Goal: Navigation & Orientation: Find specific page/section

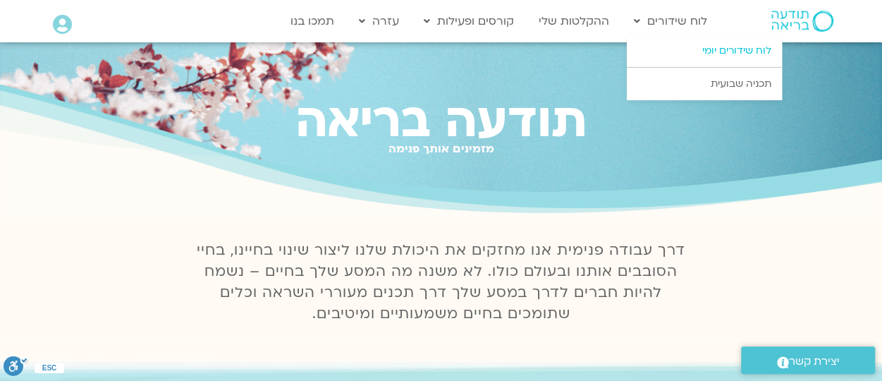
click at [699, 50] on link "לוח שידורים יומי" at bounding box center [704, 51] width 155 height 32
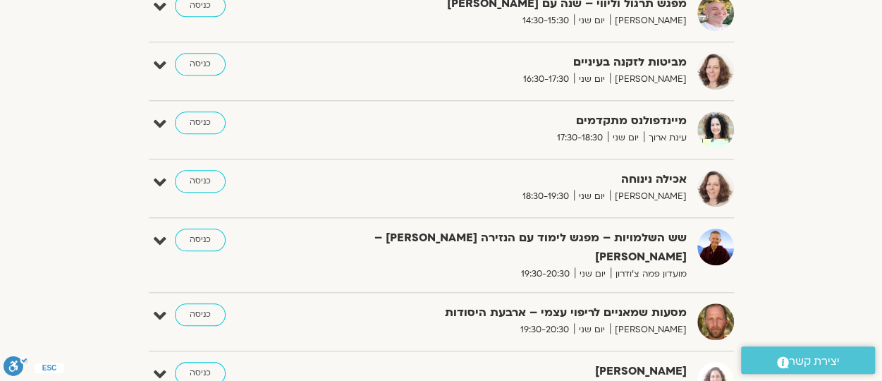
scroll to position [633, 0]
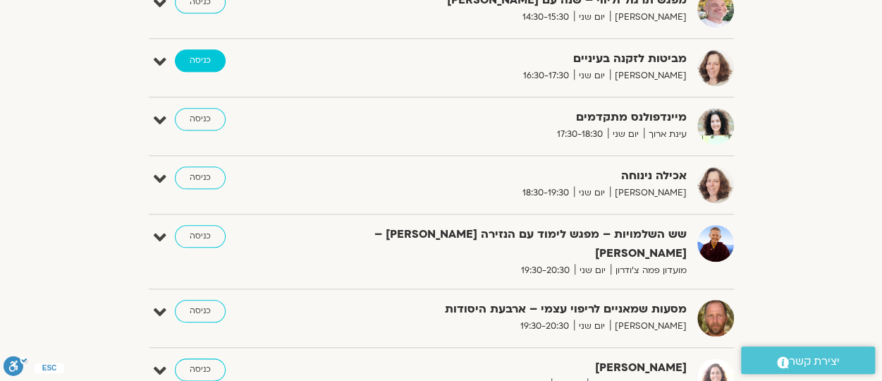
click at [206, 58] on link "כניסה" at bounding box center [200, 60] width 51 height 23
